Goal: Information Seeking & Learning: Learn about a topic

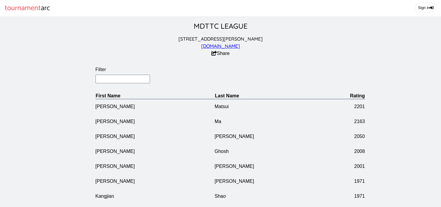
click at [124, 83] on input "Filter" at bounding box center [122, 79] width 55 height 9
type input "sun"
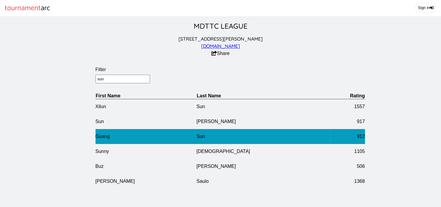
click at [174, 143] on td "Guang" at bounding box center [145, 136] width 101 height 15
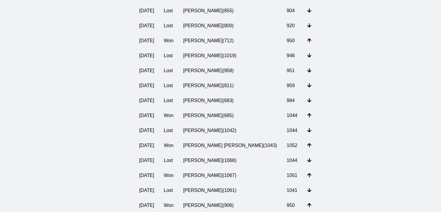
scroll to position [101, 0]
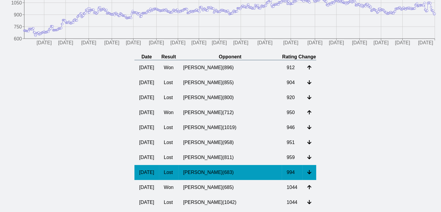
click at [210, 178] on td "[PERSON_NAME] ( 683 )" at bounding box center [230, 172] width 104 height 15
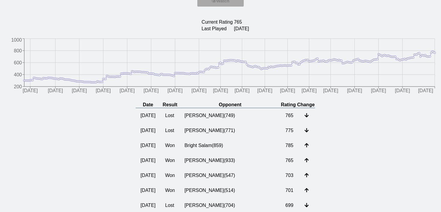
scroll to position [59, 0]
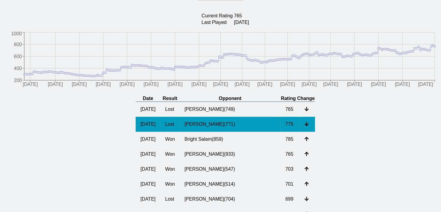
click at [228, 128] on td "[PERSON_NAME] ( 771 )" at bounding box center [230, 124] width 101 height 15
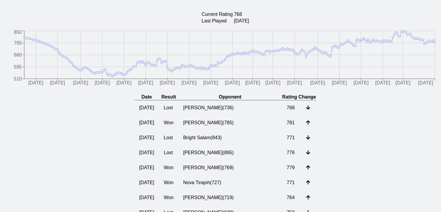
scroll to position [93, 0]
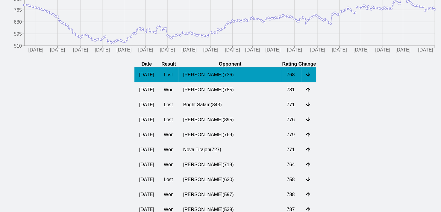
click at [211, 77] on td "[PERSON_NAME] ( 736 )" at bounding box center [230, 74] width 104 height 15
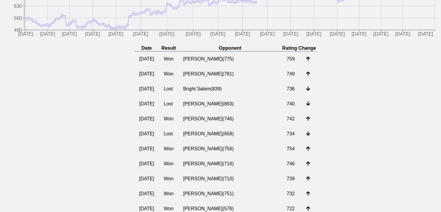
scroll to position [98, 0]
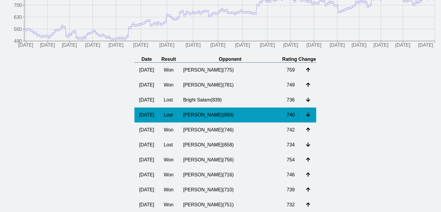
click at [216, 119] on td "[PERSON_NAME] ( 893 )" at bounding box center [230, 114] width 104 height 15
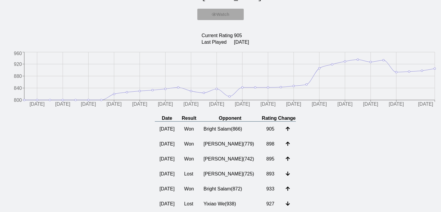
scroll to position [46, 0]
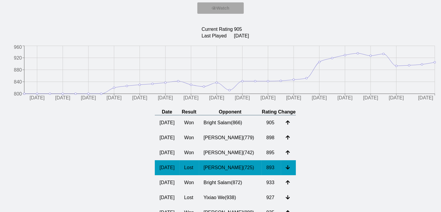
click at [231, 170] on td "[PERSON_NAME] ( 725 )" at bounding box center [230, 167] width 63 height 15
